Goal: Find specific page/section

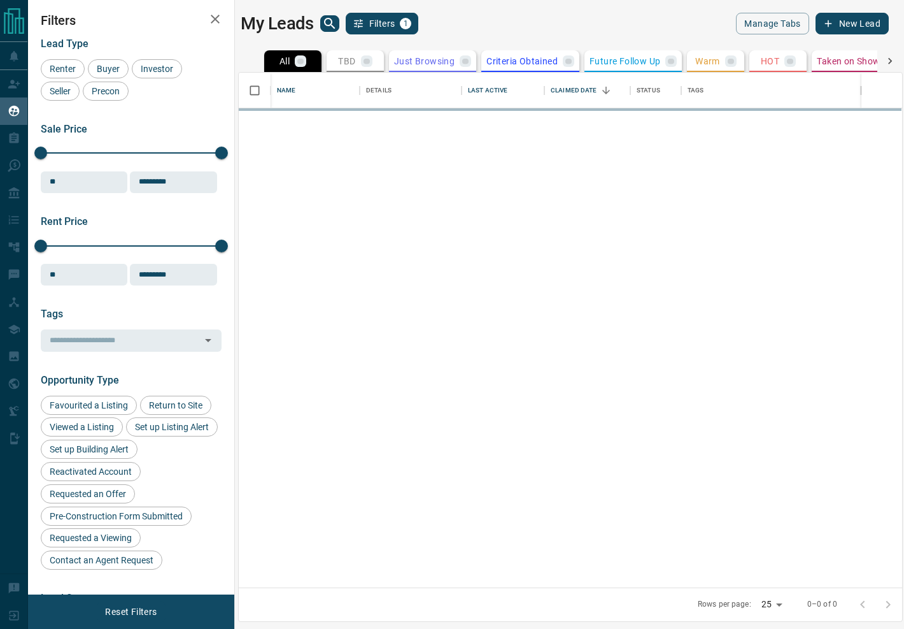
scroll to position [515, 664]
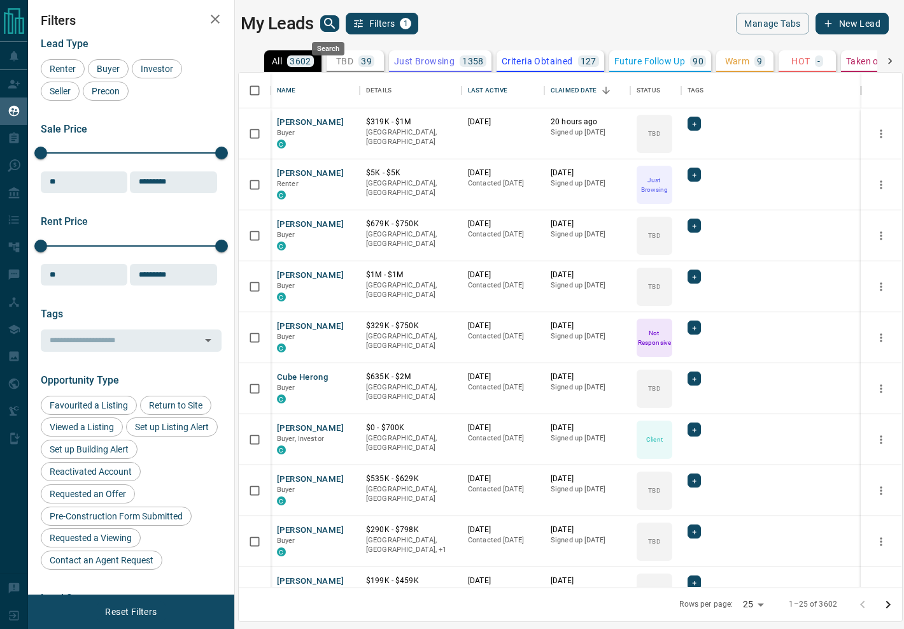
click at [329, 25] on icon "search button" at bounding box center [329, 23] width 11 height 11
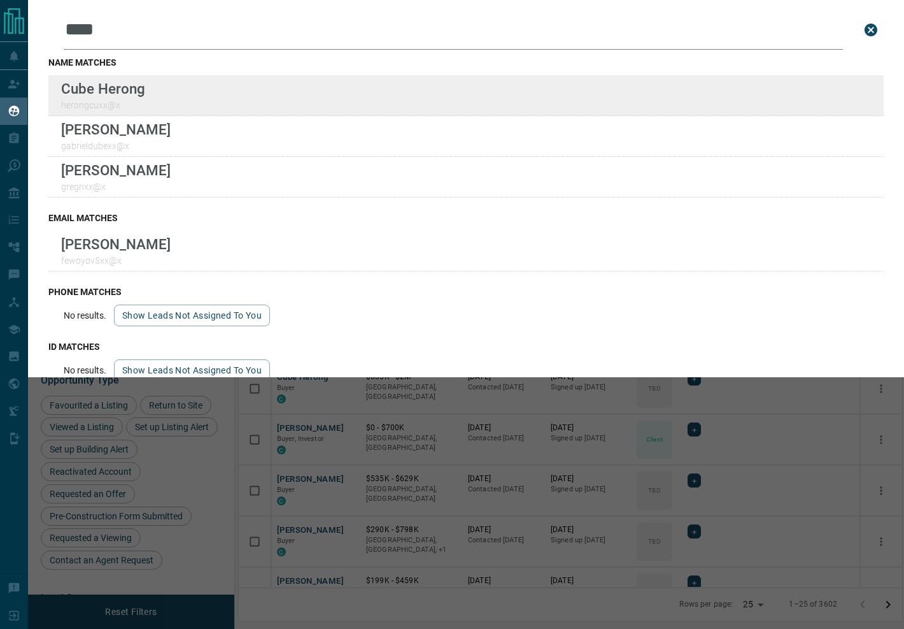
type input "****"
click at [311, 84] on div "Cube Herong herongcuxx@x" at bounding box center [466, 95] width 836 height 41
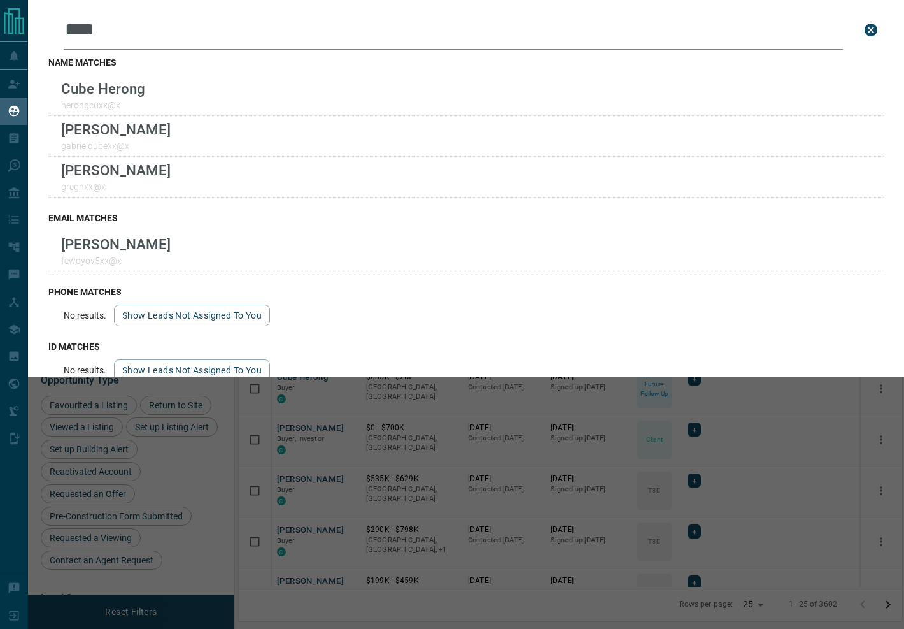
click at [865, 25] on icon "close search bar" at bounding box center [871, 30] width 13 height 13
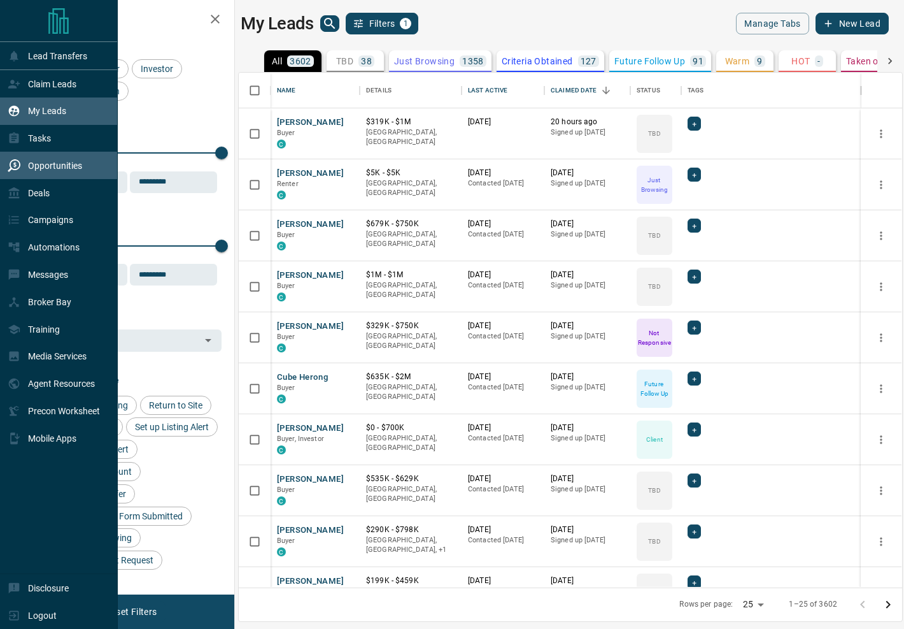
click at [26, 167] on div "Opportunities" at bounding box center [45, 165] width 75 height 21
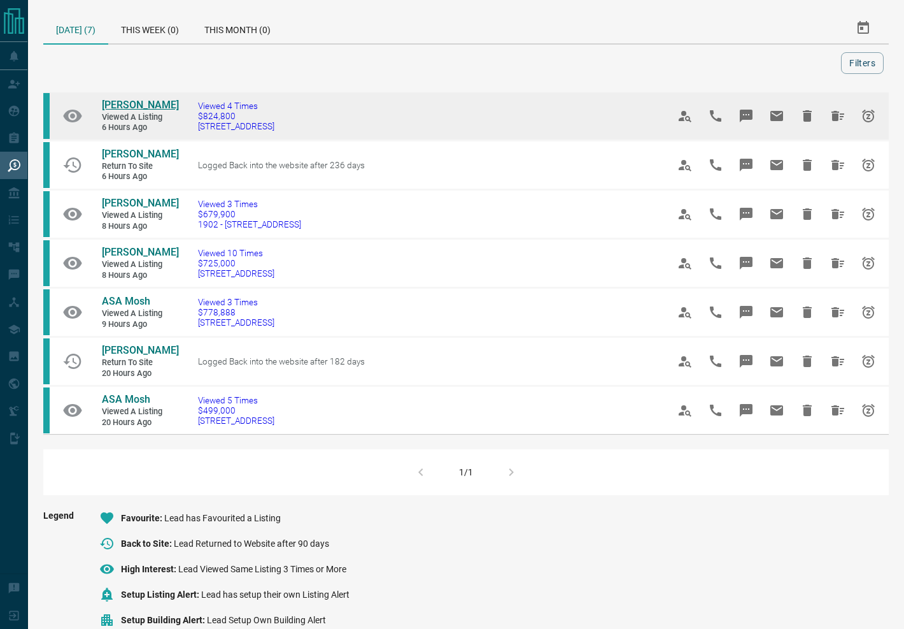
click at [155, 105] on span "[PERSON_NAME]" at bounding box center [140, 105] width 77 height 12
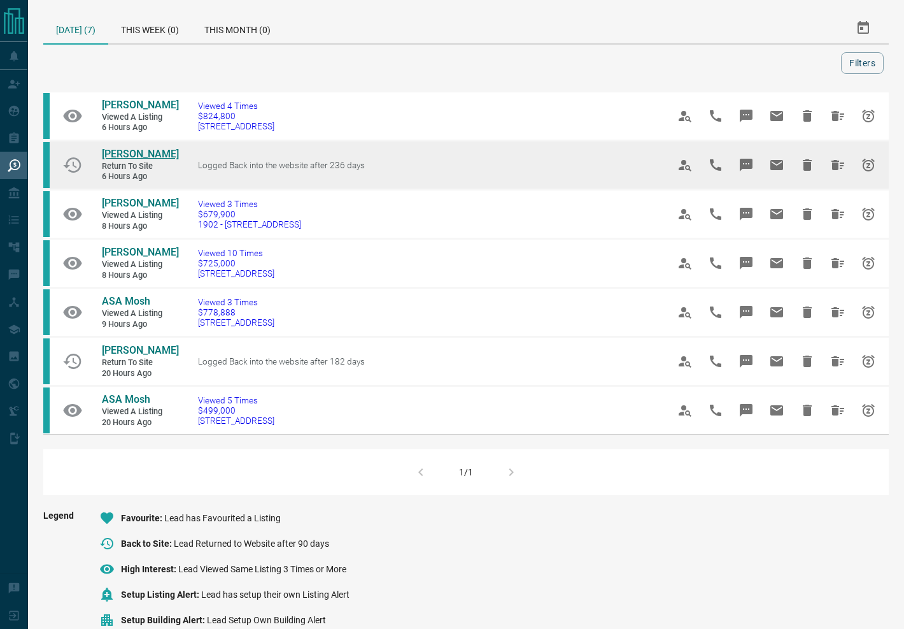
click at [125, 160] on span "[PERSON_NAME]" at bounding box center [140, 154] width 77 height 12
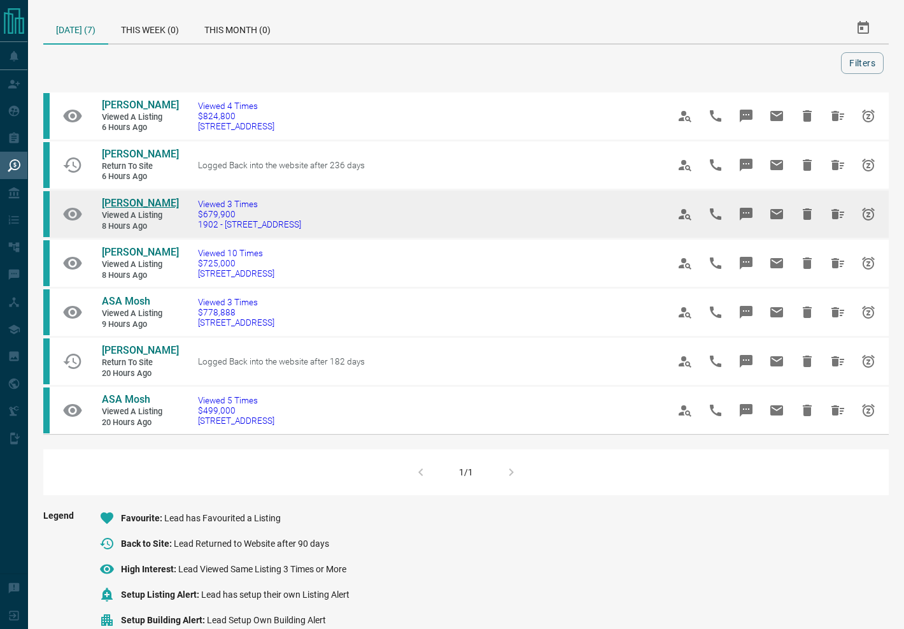
click at [143, 205] on span "[PERSON_NAME]" at bounding box center [140, 203] width 77 height 12
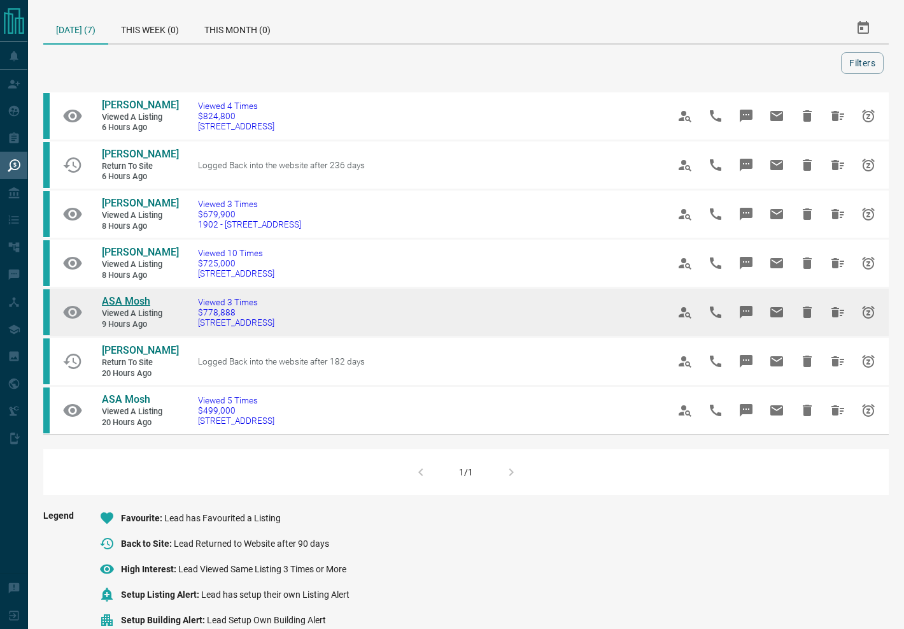
click at [138, 305] on span "ASA Mosh" at bounding box center [126, 301] width 48 height 12
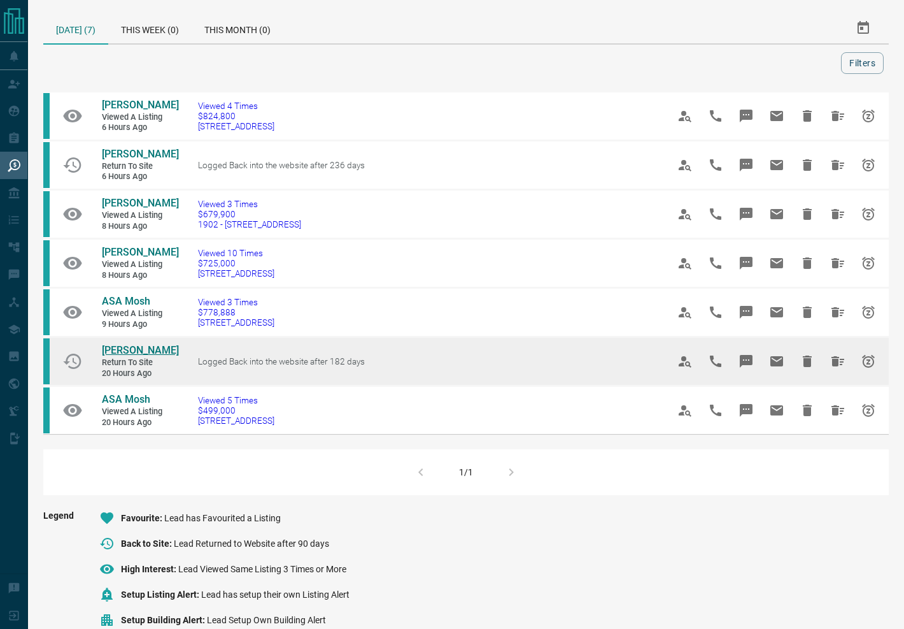
click at [139, 356] on span "[PERSON_NAME]" at bounding box center [140, 350] width 77 height 12
